Goal: Transaction & Acquisition: Obtain resource

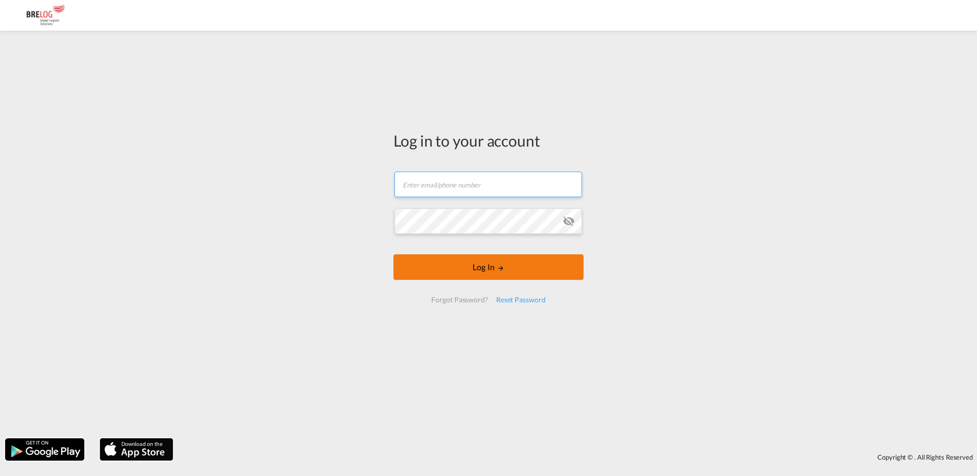
type input "[PERSON_NAME][EMAIL_ADDRESS][DOMAIN_NAME]"
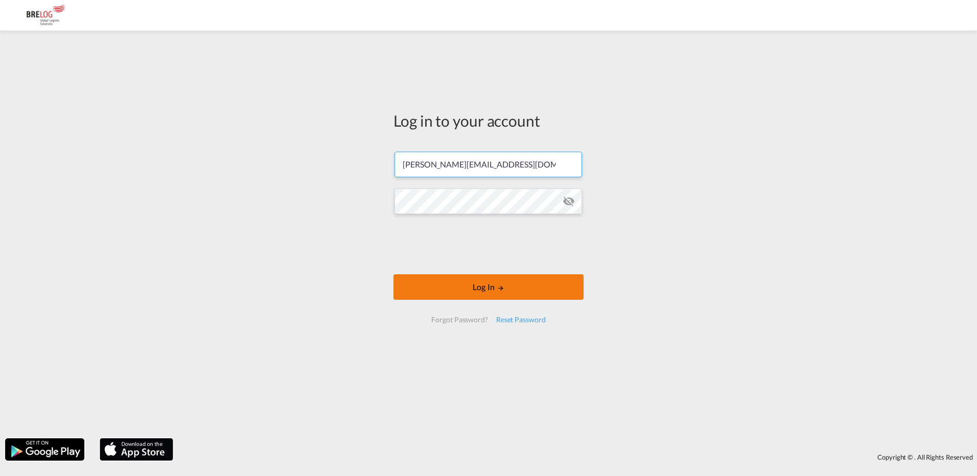
click at [465, 273] on form "[PERSON_NAME][EMAIL_ADDRESS][DOMAIN_NAME] Log In Forgot Password? Reset Password" at bounding box center [489, 238] width 190 height 192
click at [496, 290] on button "Log In" at bounding box center [489, 287] width 190 height 26
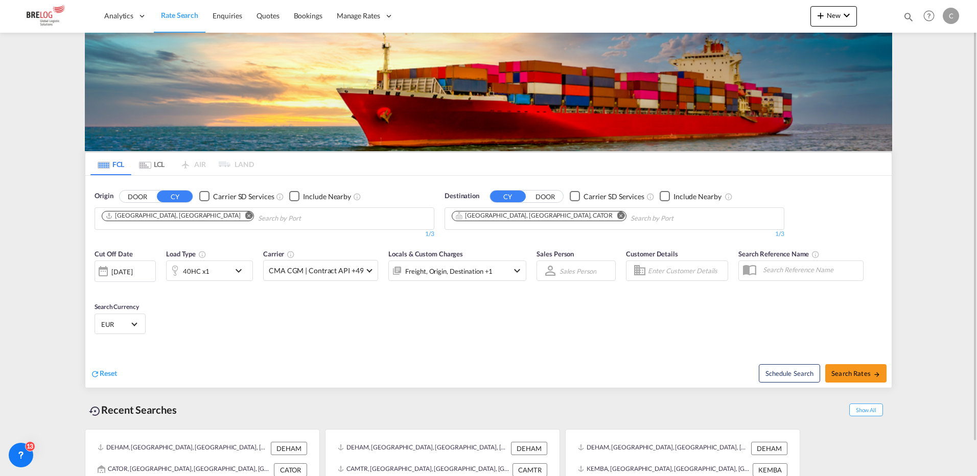
click at [536, 213] on md-chips-wrap "[GEOGRAPHIC_DATA], [GEOGRAPHIC_DATA], CATOR" at bounding box center [591, 217] width 282 height 19
click at [617, 216] on md-icon "Remove" at bounding box center [621, 216] width 8 height 8
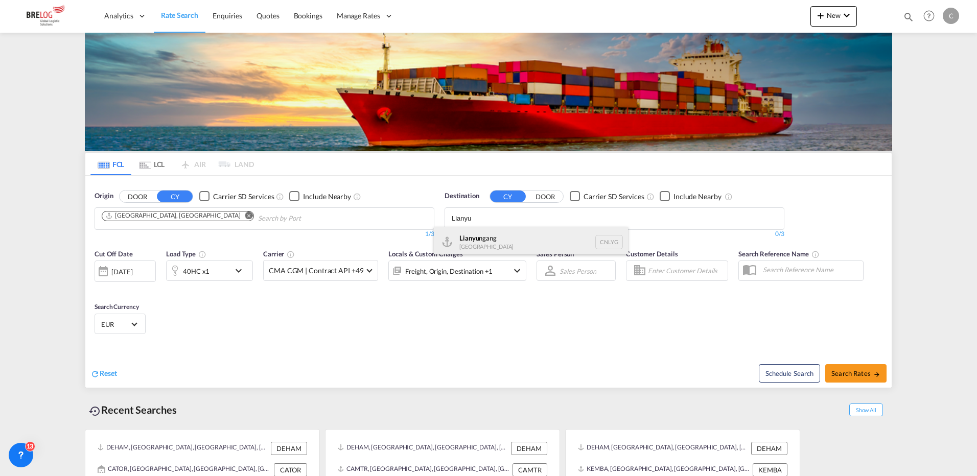
type input "Lianyu"
click at [483, 235] on div "Lianyu ngang [GEOGRAPHIC_DATA] CNLYG" at bounding box center [531, 242] width 194 height 31
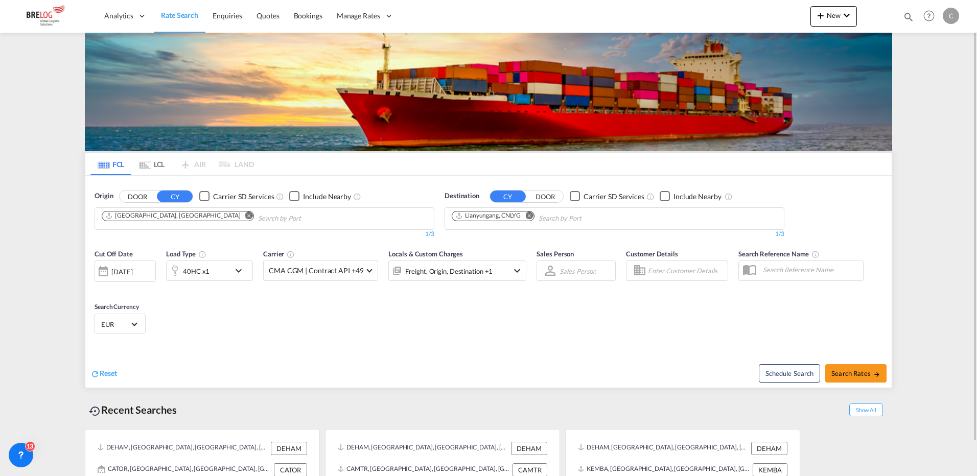
click at [236, 269] on md-icon "icon-chevron-down" at bounding box center [241, 271] width 17 height 12
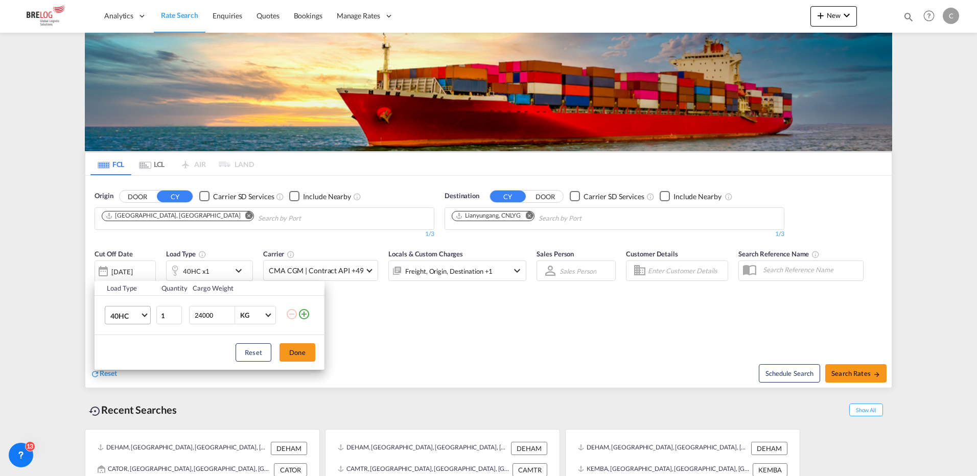
click at [145, 316] on span "Choose: \a40HC" at bounding box center [145, 315] width 6 height 6
click at [132, 266] on md-option "20GP" at bounding box center [137, 267] width 70 height 25
click at [305, 353] on button "Done" at bounding box center [298, 352] width 36 height 18
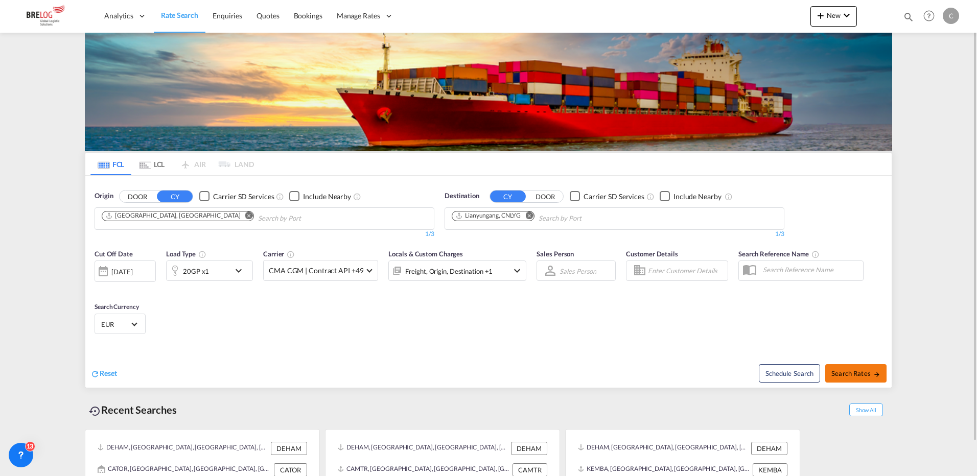
click at [878, 375] on md-icon "icon-arrow-right" at bounding box center [877, 374] width 7 height 7
type input "DEHAM to CNLYG / [DATE]"
